Goal: Navigation & Orientation: Find specific page/section

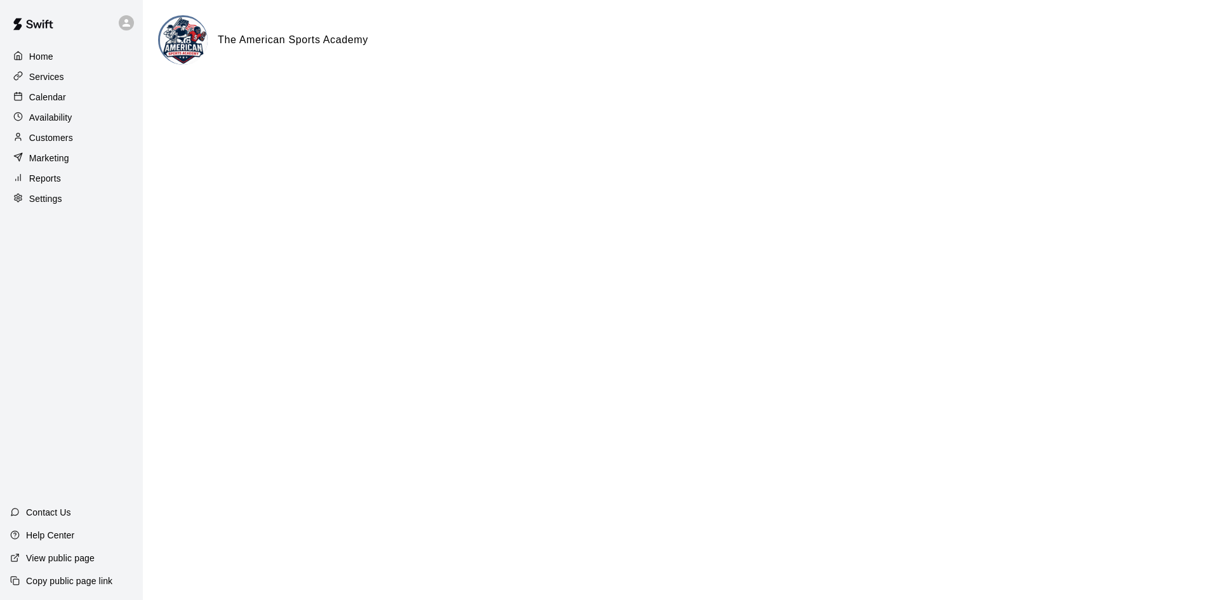
click at [50, 89] on div "Calendar" at bounding box center [71, 97] width 122 height 19
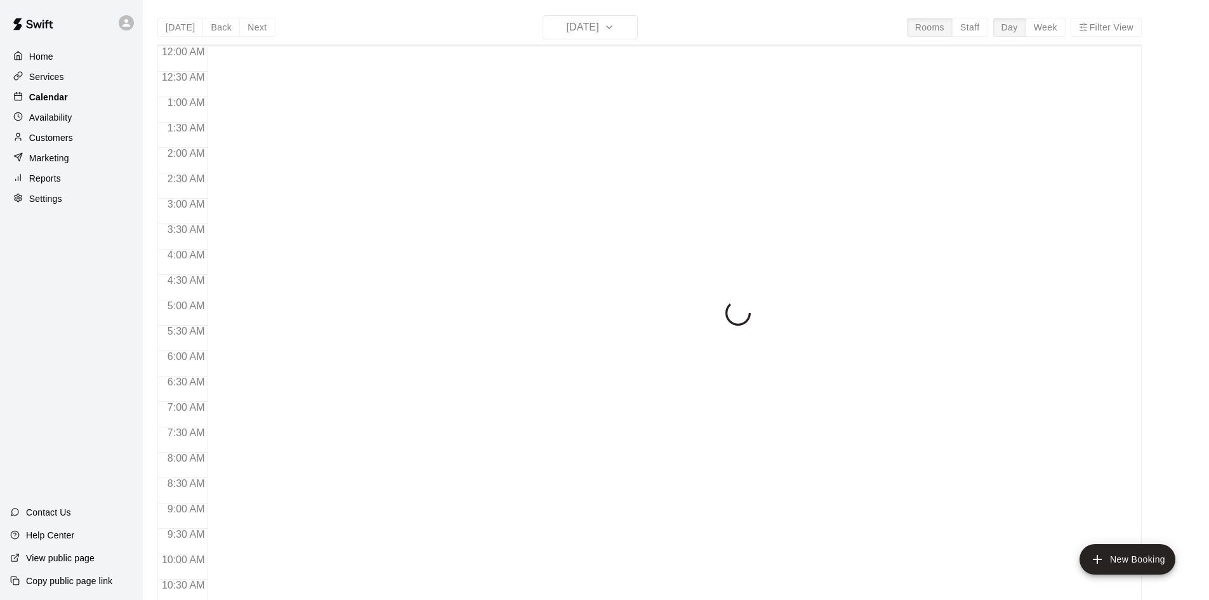
scroll to position [423, 0]
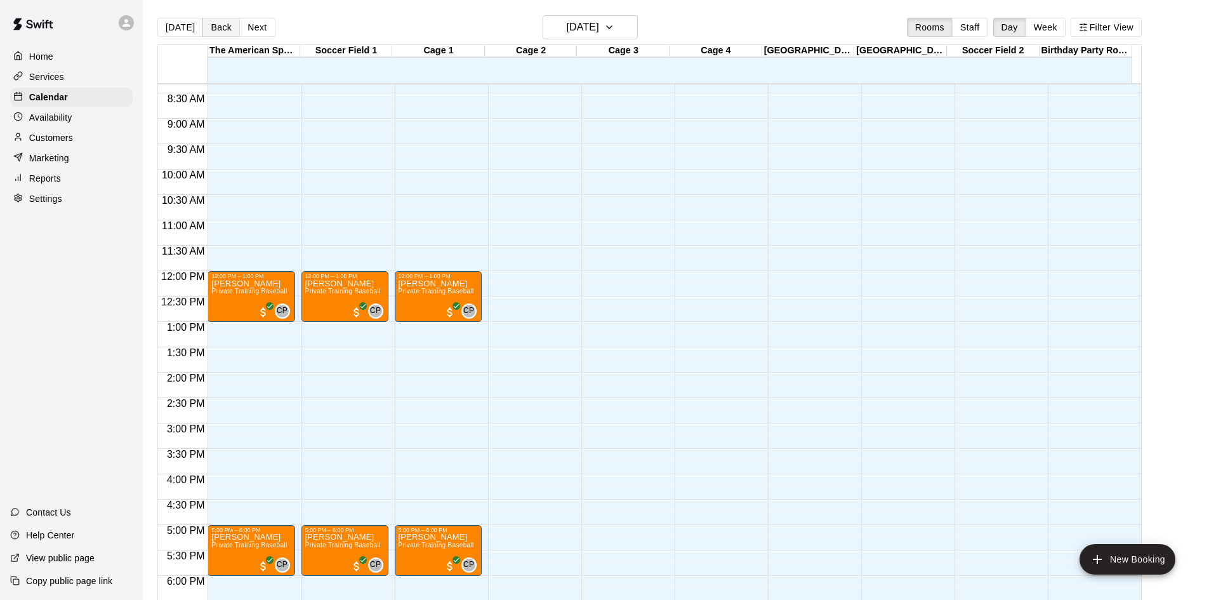
click at [218, 24] on button "Back" at bounding box center [220, 27] width 37 height 19
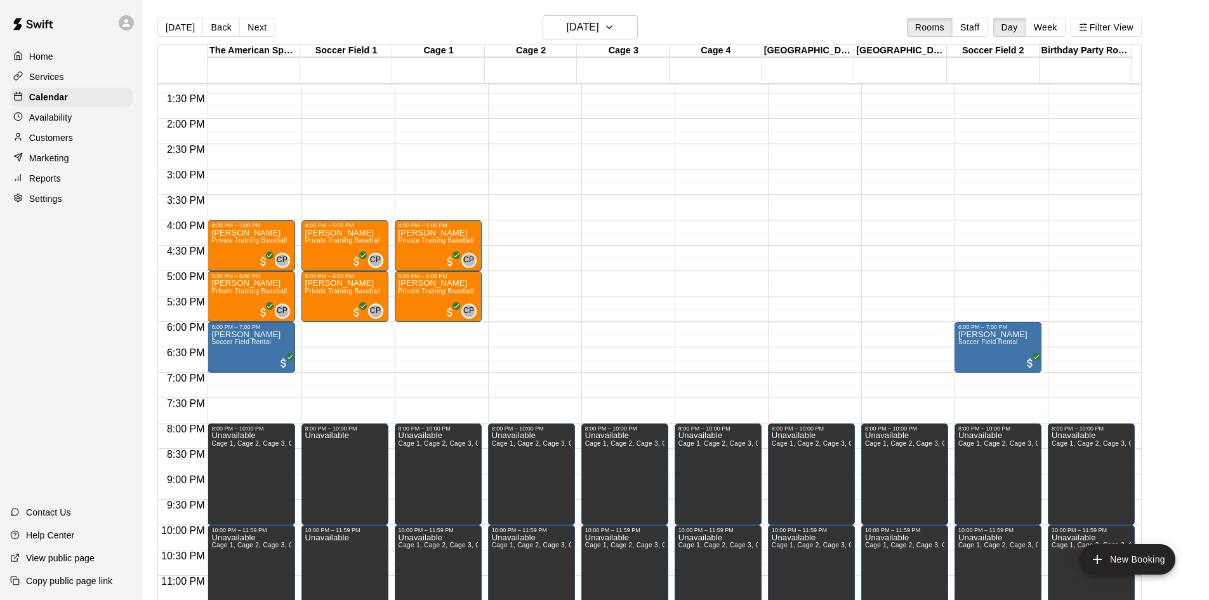
scroll to position [690, 0]
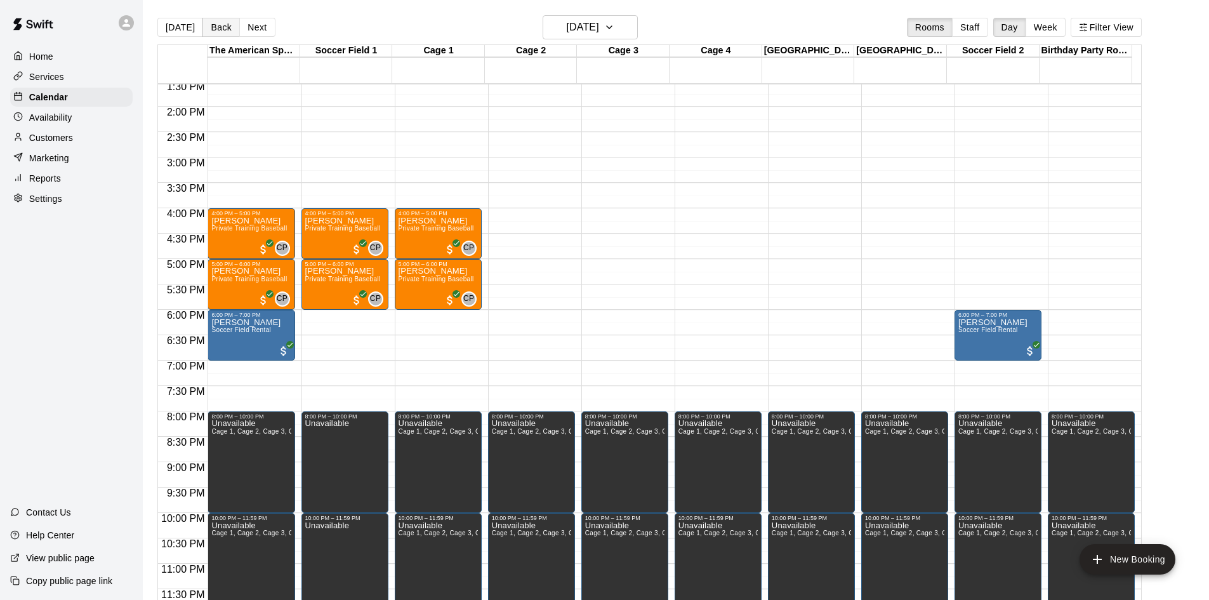
click at [220, 25] on button "Back" at bounding box center [220, 27] width 37 height 19
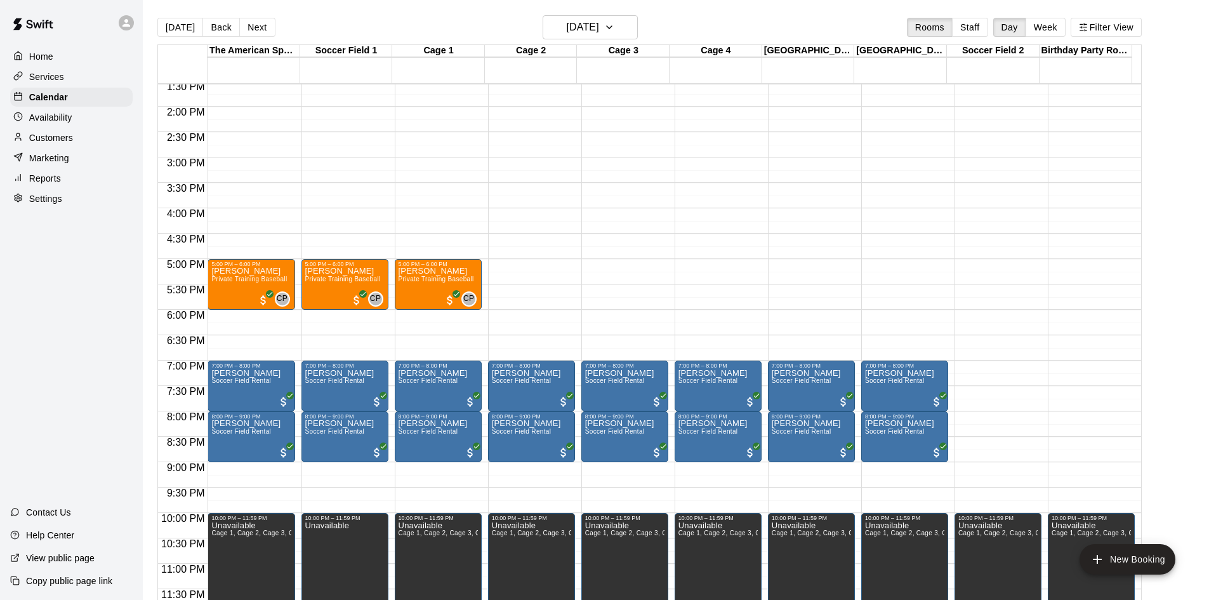
click at [604, 459] on div "12:00 AM – 7:00 AM Closed 7:00 PM – 8:00 PM Daniel Perez Soccer Field Rental 8:…" at bounding box center [718, 5] width 87 height 1219
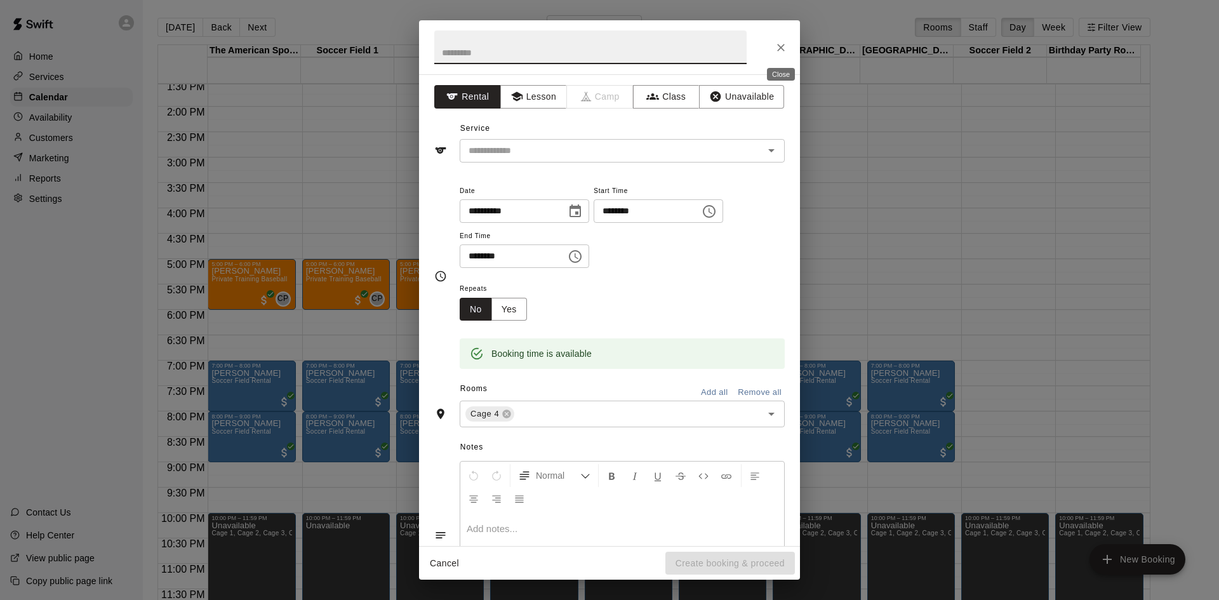
click at [604, 43] on button "Close" at bounding box center [780, 47] width 23 height 23
